Goal: Check status: Check status

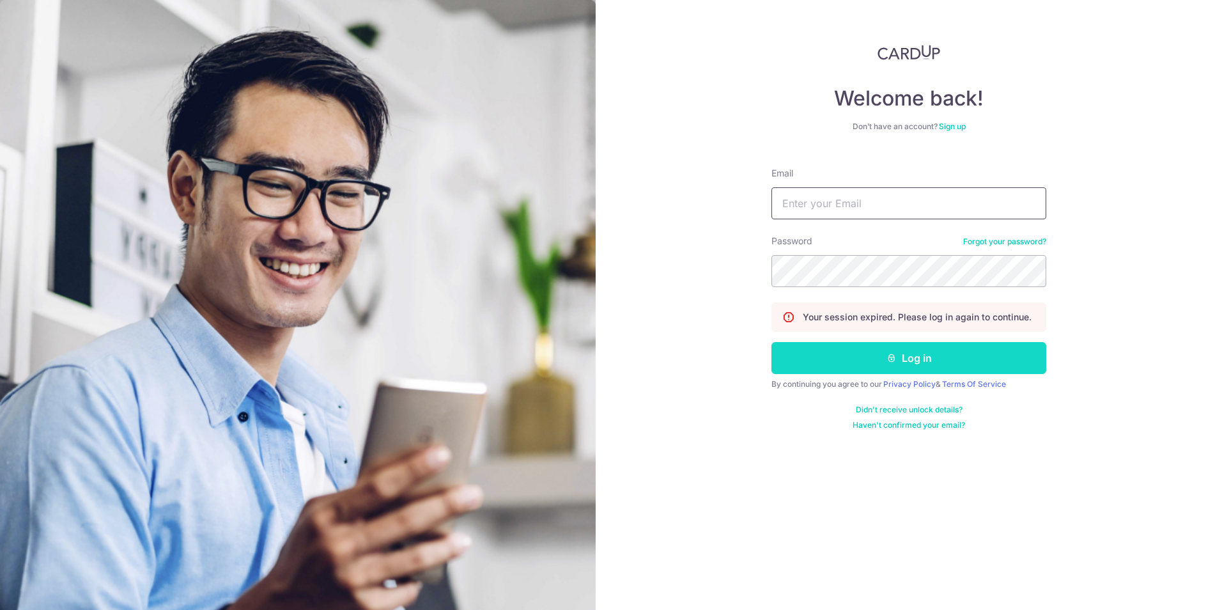
type input "[EMAIL_ADDRESS][DOMAIN_NAME]"
click at [827, 362] on button "Log in" at bounding box center [908, 358] width 275 height 32
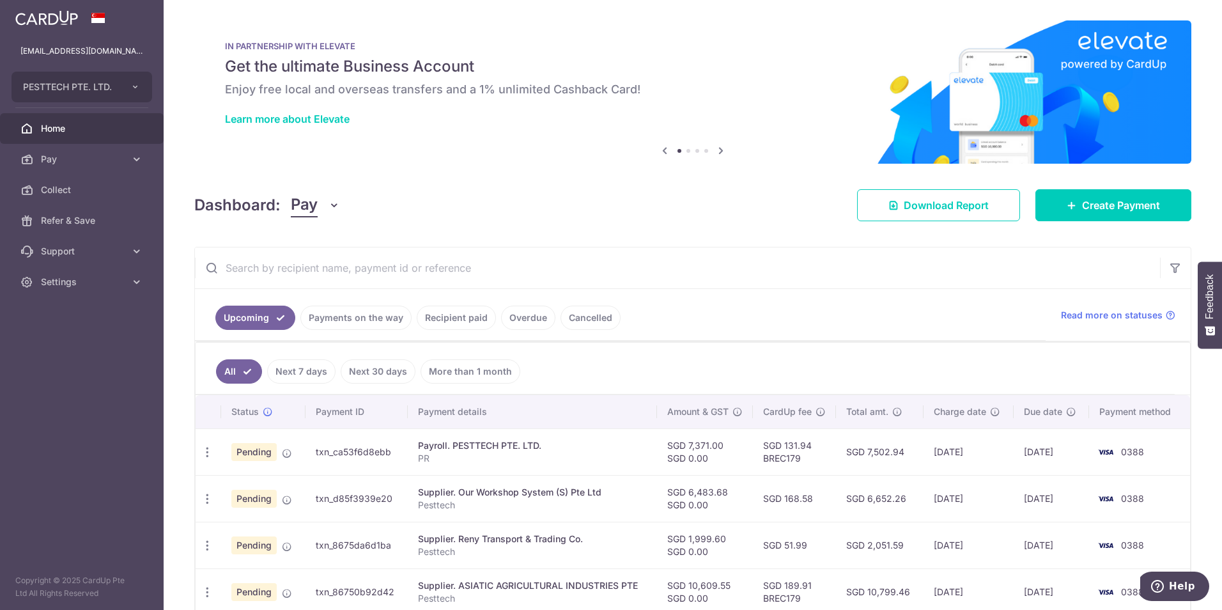
click at [367, 316] on link "Payments on the way" at bounding box center [355, 317] width 111 height 24
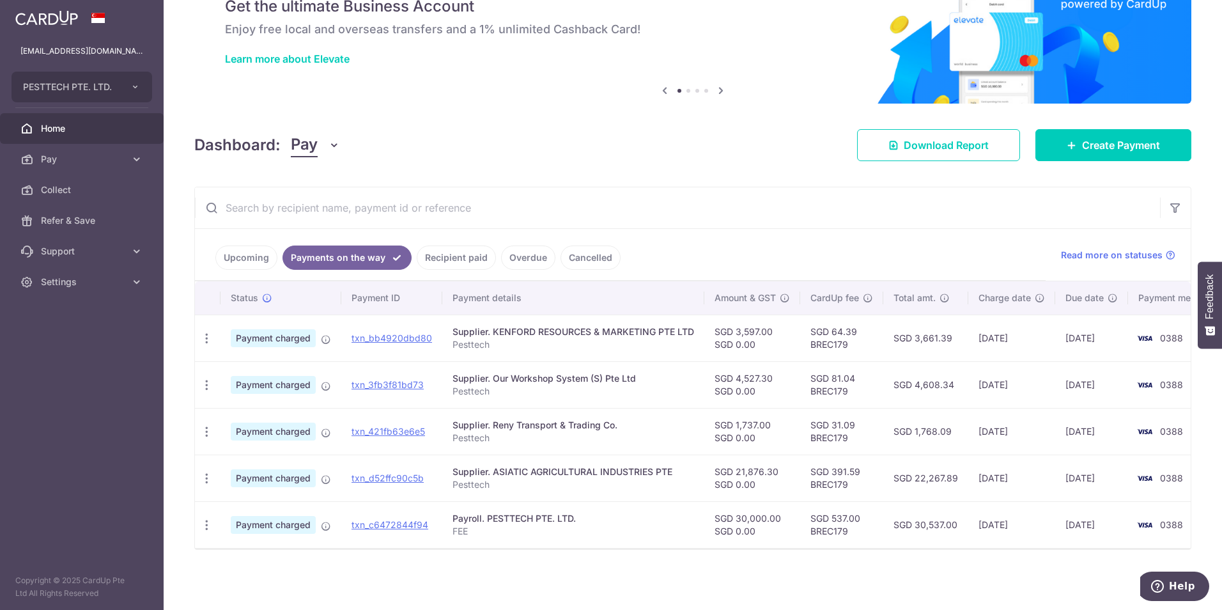
scroll to position [66, 0]
